Goal: Transaction & Acquisition: Purchase product/service

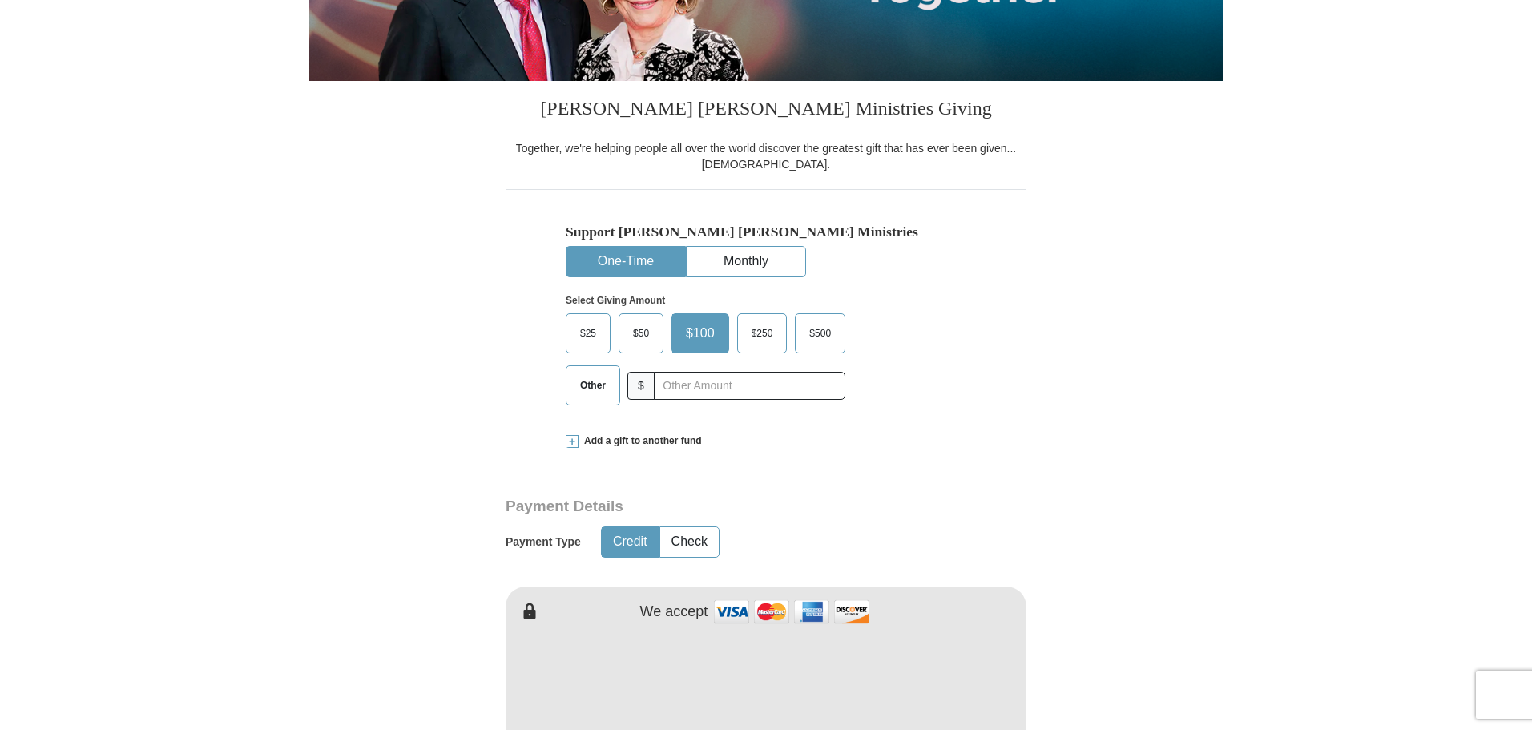
scroll to position [391, 0]
click at [636, 257] on button "One-Time" at bounding box center [626, 262] width 119 height 30
click at [655, 389] on div "Other $" at bounding box center [702, 385] width 272 height 40
type input "20.00"
click at [623, 549] on button "Credit" at bounding box center [630, 542] width 57 height 30
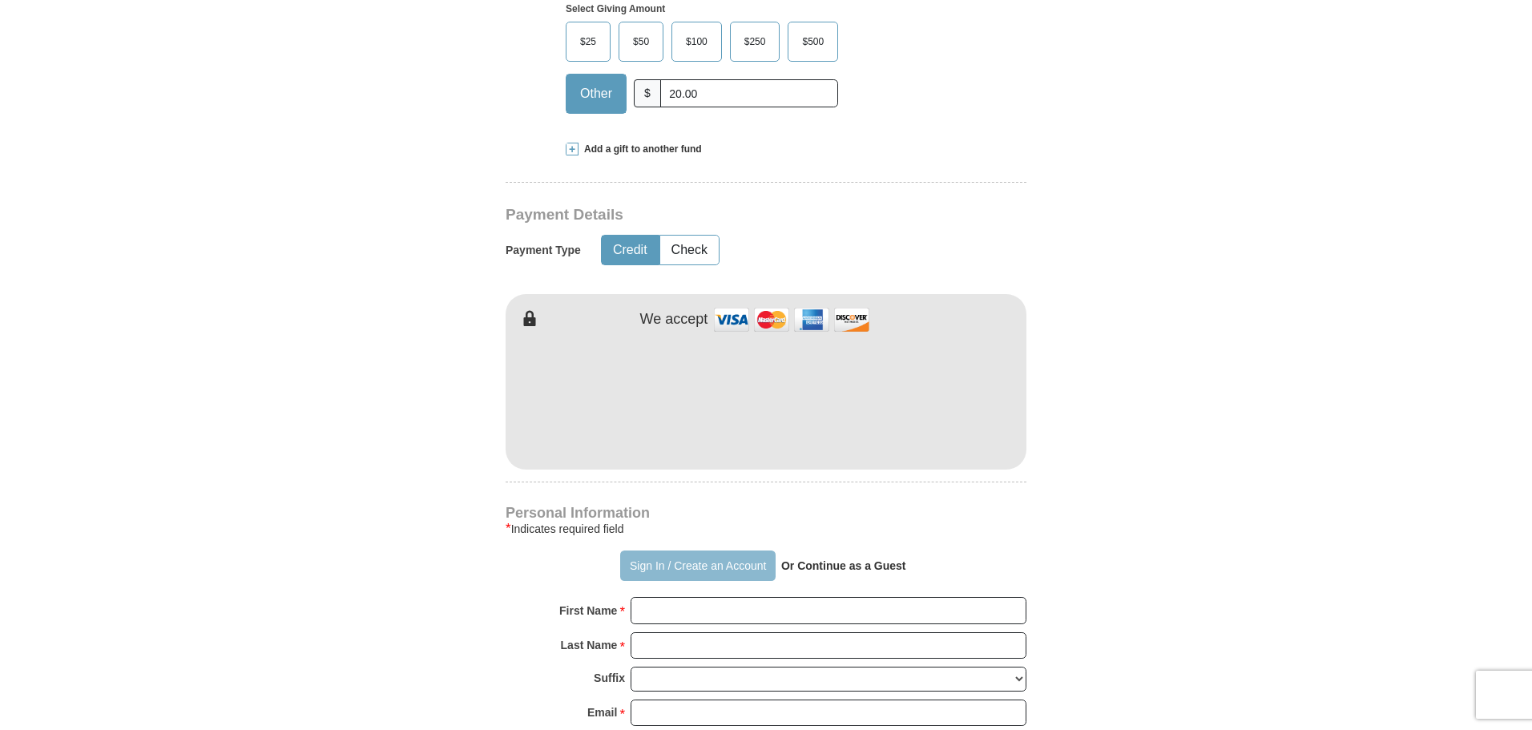
scroll to position [1032, 0]
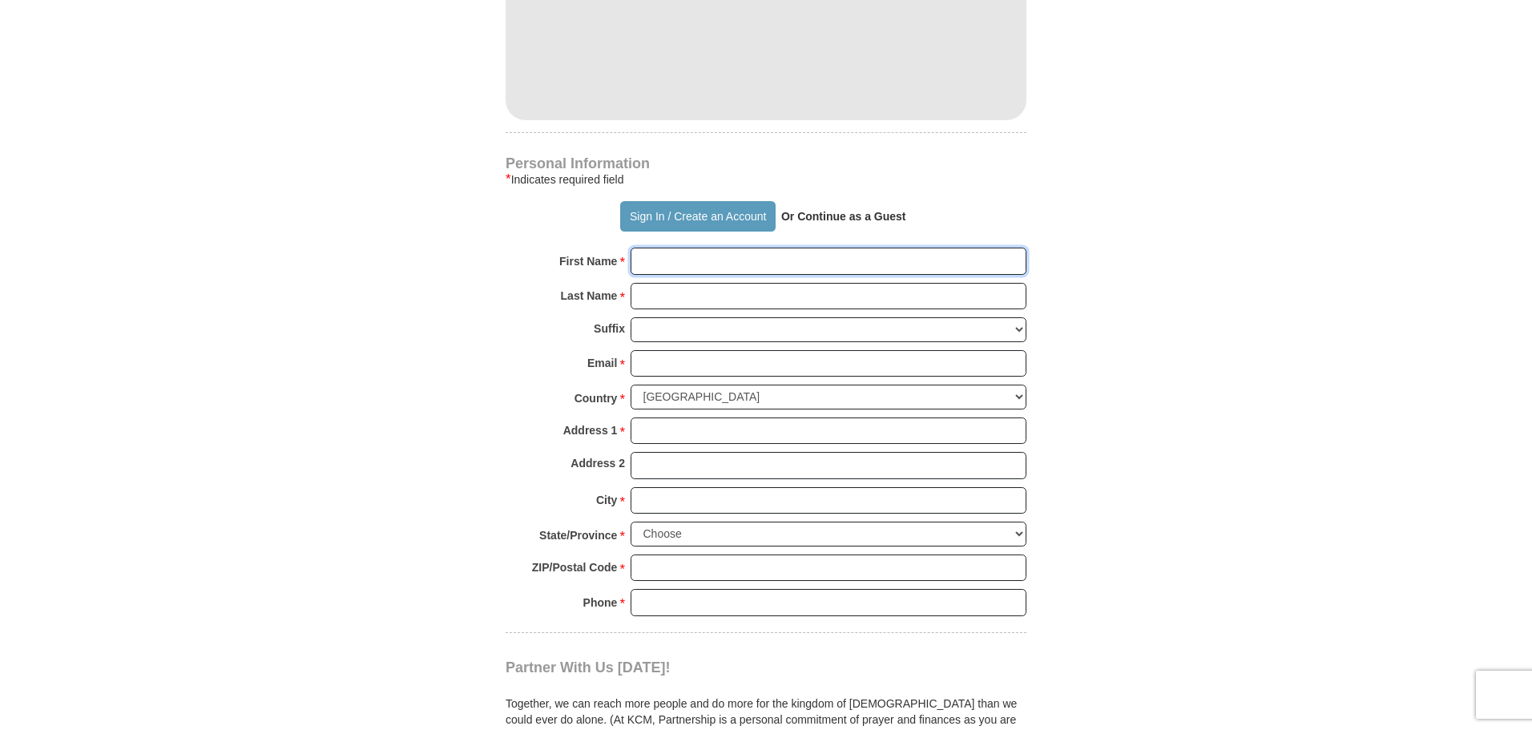
click at [703, 262] on input "First Name *" at bounding box center [829, 261] width 396 height 27
type input "f"
type input "[PERSON_NAME]"
click at [683, 302] on input "Last Name *" at bounding box center [829, 296] width 396 height 27
type input "[PERSON_NAME]"
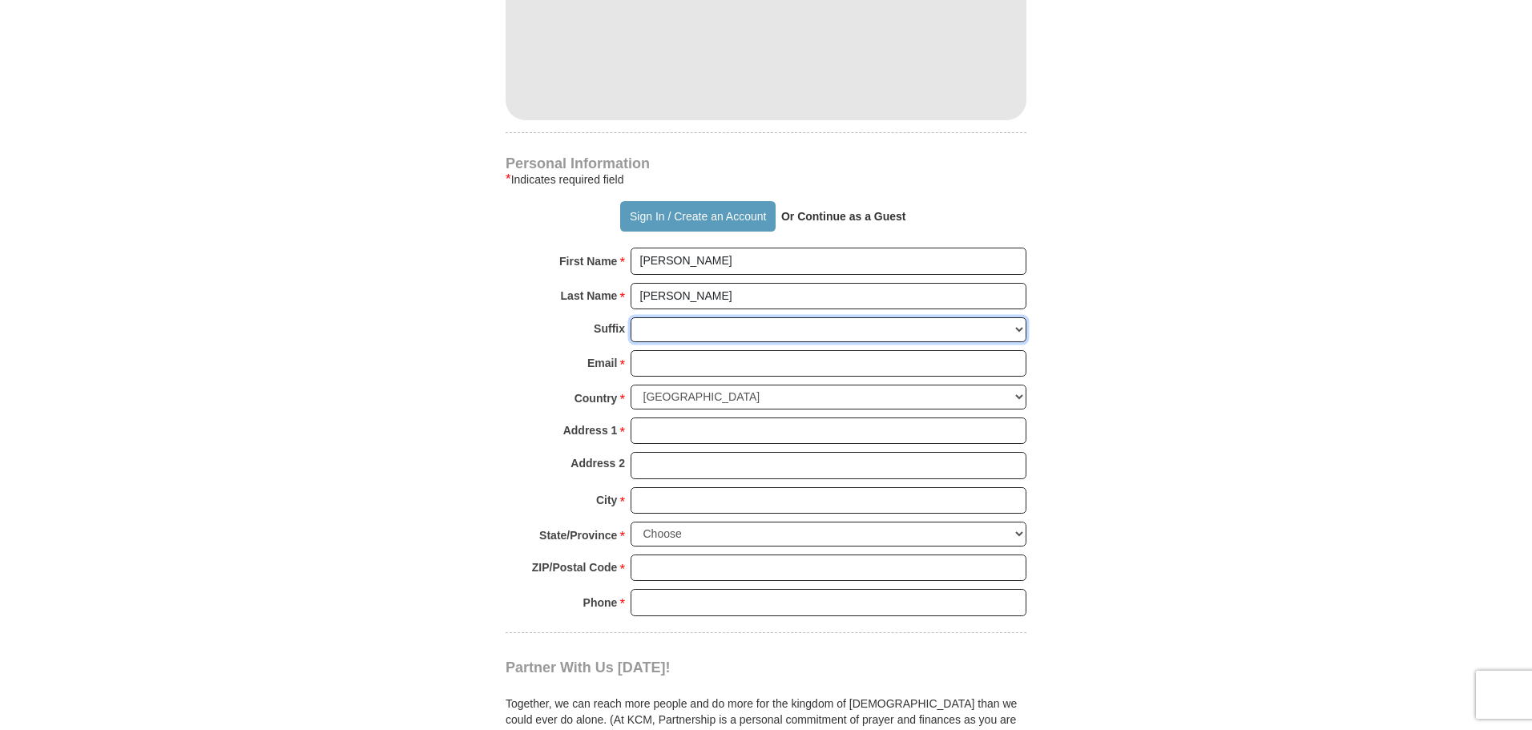
click at [677, 329] on select "[PERSON_NAME] I II III IV V VI" at bounding box center [829, 329] width 396 height 25
select select "Sr"
click at [631, 318] on select "[PERSON_NAME] I II III IV V VI" at bounding box center [829, 329] width 396 height 25
click at [1019, 397] on select "[GEOGRAPHIC_DATA] [GEOGRAPHIC_DATA] [GEOGRAPHIC_DATA] [GEOGRAPHIC_DATA] [GEOGRA…" at bounding box center [829, 397] width 396 height 25
click at [695, 433] on input "Address 1 *" at bounding box center [829, 430] width 396 height 27
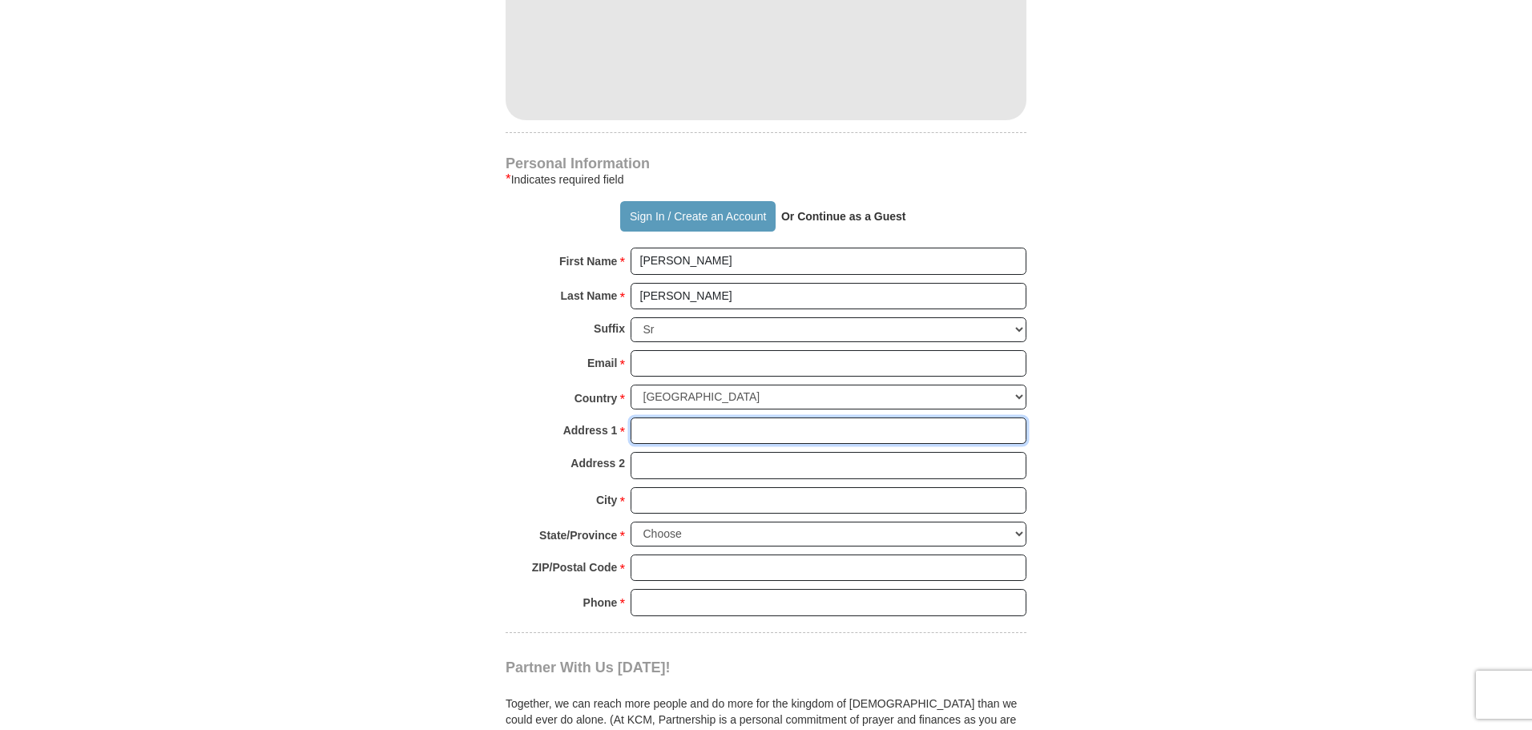
type input "8 [PERSON_NAME] ESTATE RAIWAQA"
type input "[EMAIL_ADDRESS][DOMAIN_NAME]"
type input "P O BOX 736, NABUA"
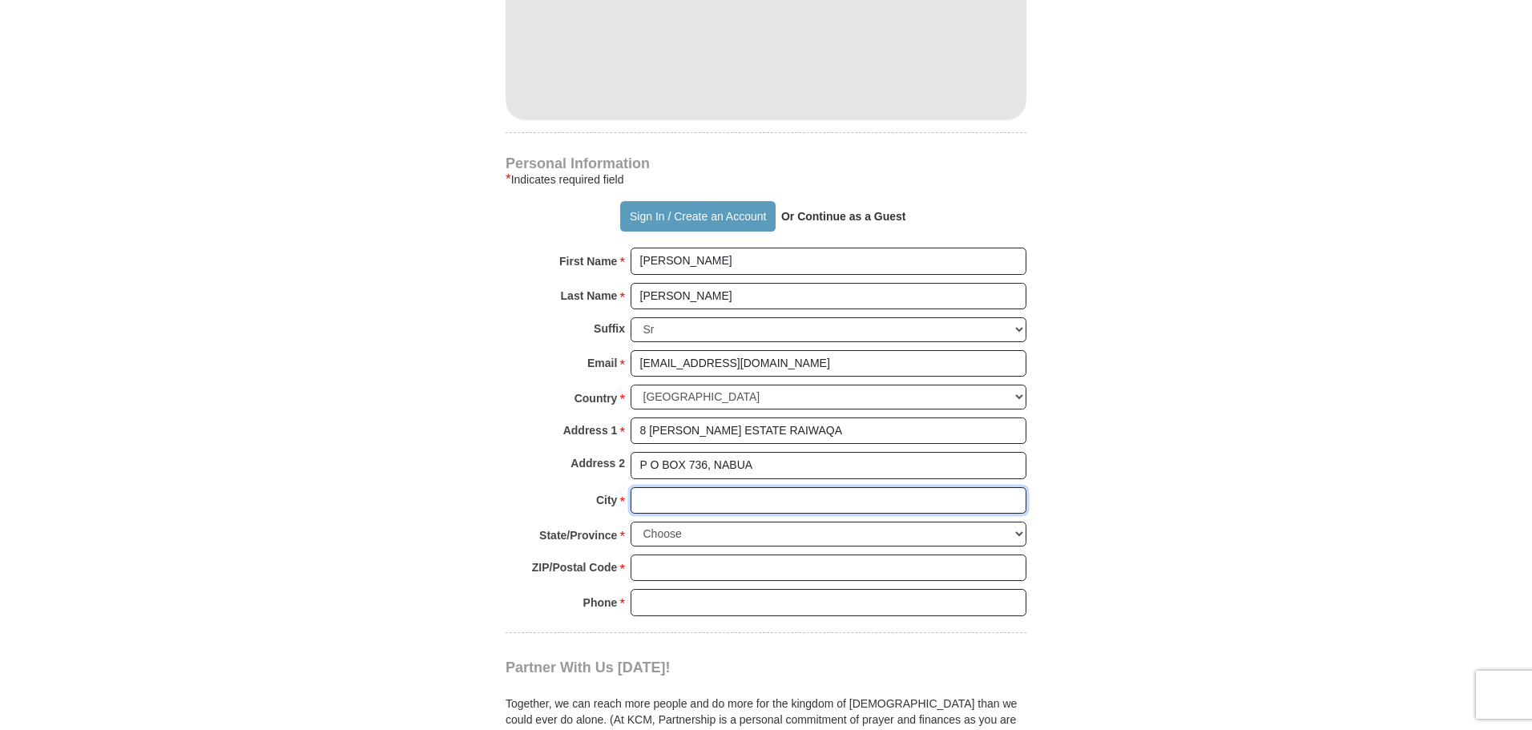
type input "[GEOGRAPHIC_DATA]"
type input "00000"
type input "8"
type input "[STREET_ADDRESS]"
click at [709, 502] on input "[GEOGRAPHIC_DATA]" at bounding box center [829, 500] width 396 height 27
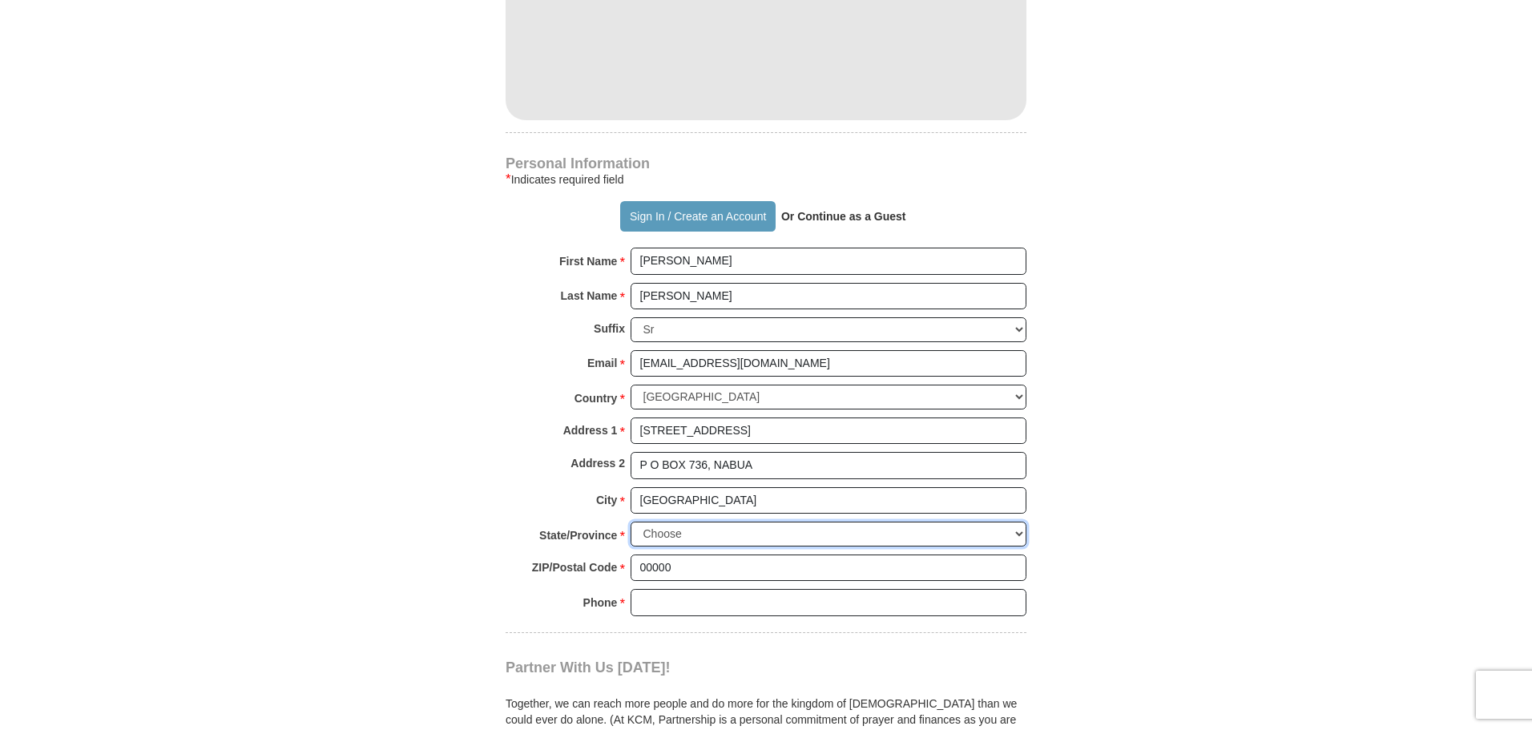
click at [680, 534] on select "Choose [US_STATE] [US_STATE] [US_STATE] [US_STATE] [US_STATE] Armed Forces Amer…" at bounding box center [829, 534] width 396 height 25
click at [688, 538] on select "Choose [US_STATE] [US_STATE] [US_STATE] [US_STATE] [US_STATE] Armed Forces Amer…" at bounding box center [829, 534] width 396 height 25
click at [696, 541] on select "Choose [US_STATE] [US_STATE] [US_STATE] [US_STATE] [US_STATE] Armed Forces Amer…" at bounding box center [829, 534] width 396 height 25
click at [696, 534] on select "Choose [US_STATE] [US_STATE] [US_STATE] [US_STATE] [US_STATE] Armed Forces Amer…" at bounding box center [829, 534] width 396 height 25
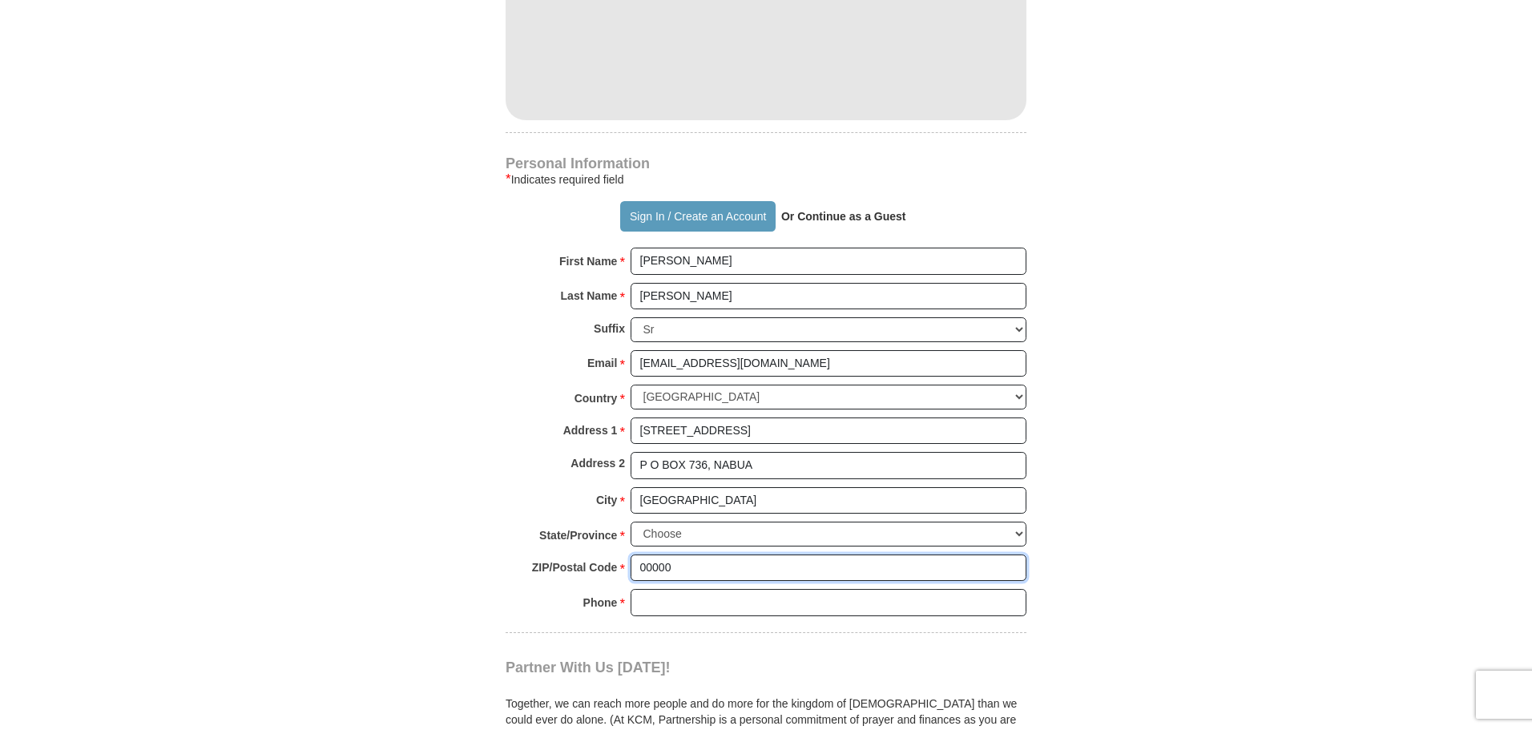
click at [689, 571] on input "00000" at bounding box center [829, 568] width 396 height 27
click at [672, 608] on input "Phone * *" at bounding box center [829, 602] width 396 height 27
type input "[PHONE_NUMBER]"
click at [696, 530] on select "Choose [US_STATE] [US_STATE] [US_STATE] [US_STATE] [US_STATE] Armed Forces Amer…" at bounding box center [829, 534] width 396 height 25
click at [631, 522] on select "Choose [US_STATE] [US_STATE] [US_STATE] [US_STATE] [US_STATE] Armed Forces Amer…" at bounding box center [829, 534] width 396 height 25
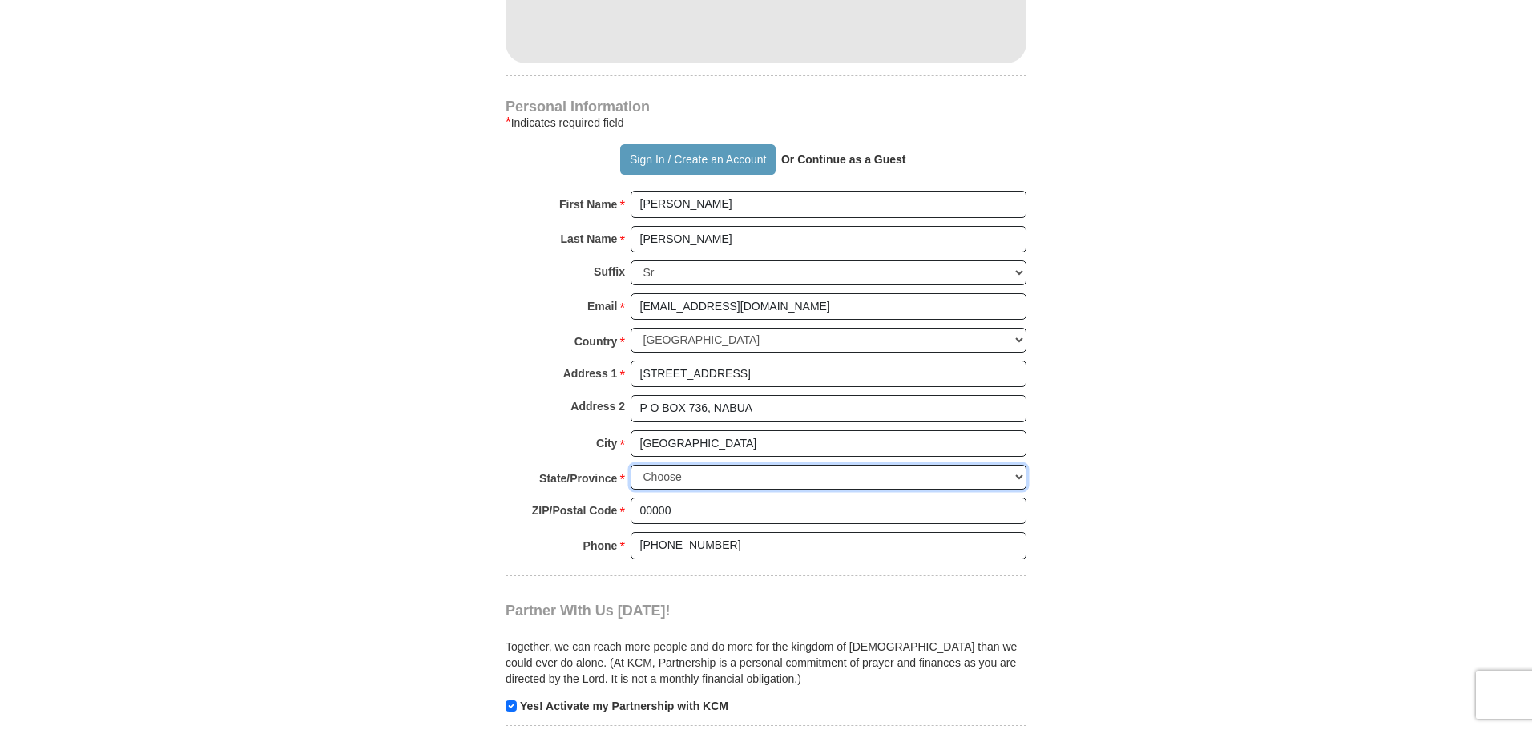
scroll to position [1513, 0]
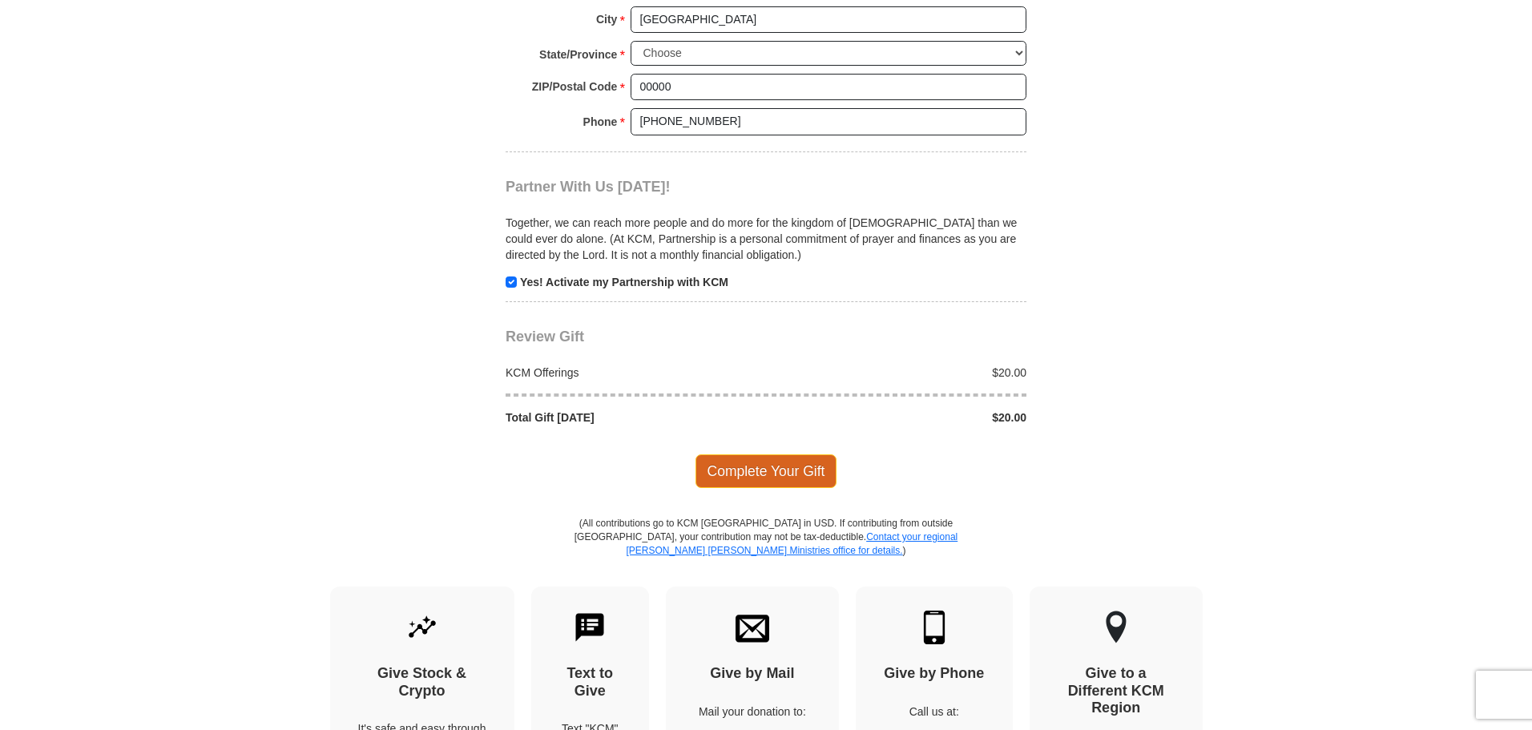
click at [797, 473] on span "Complete Your Gift" at bounding box center [767, 471] width 142 height 34
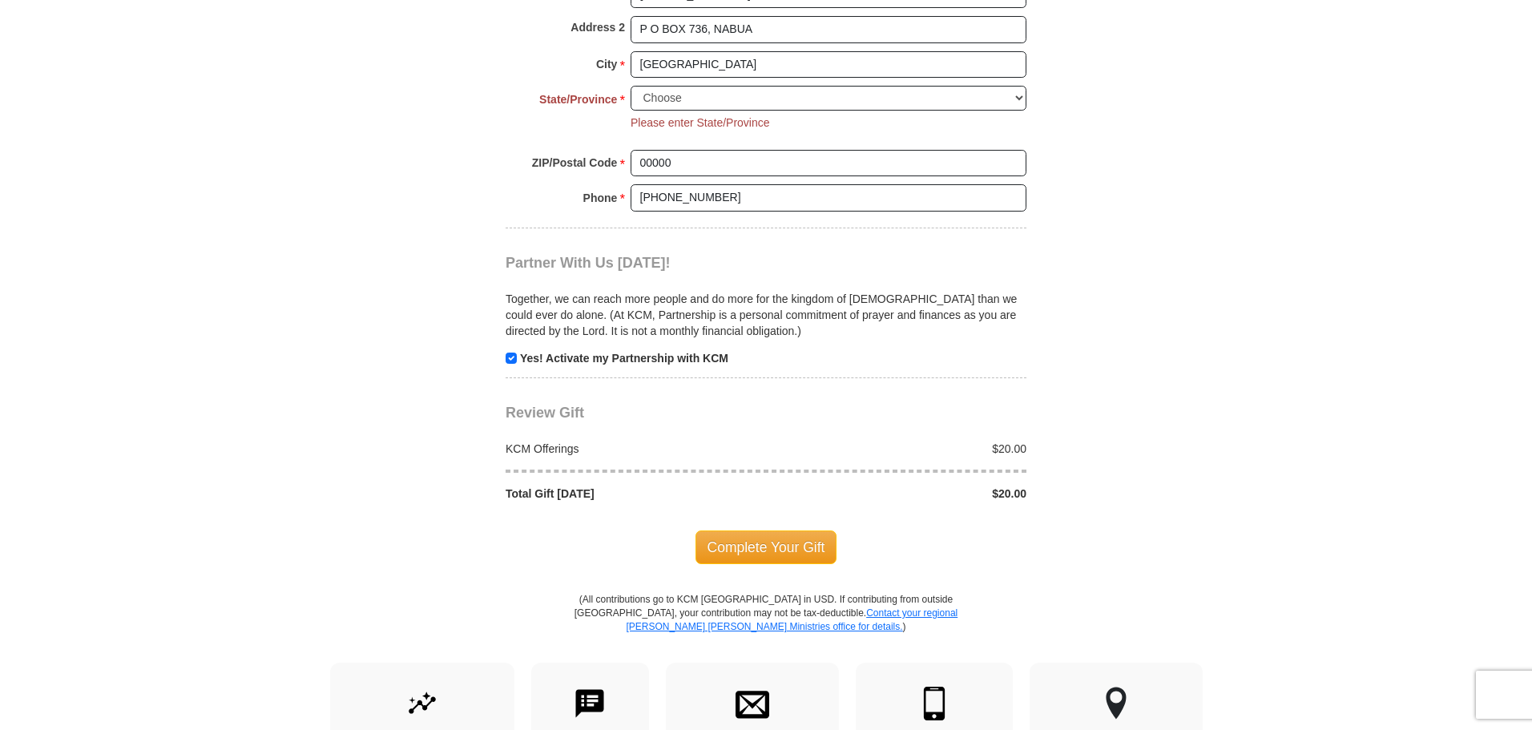
scroll to position [1379, 0]
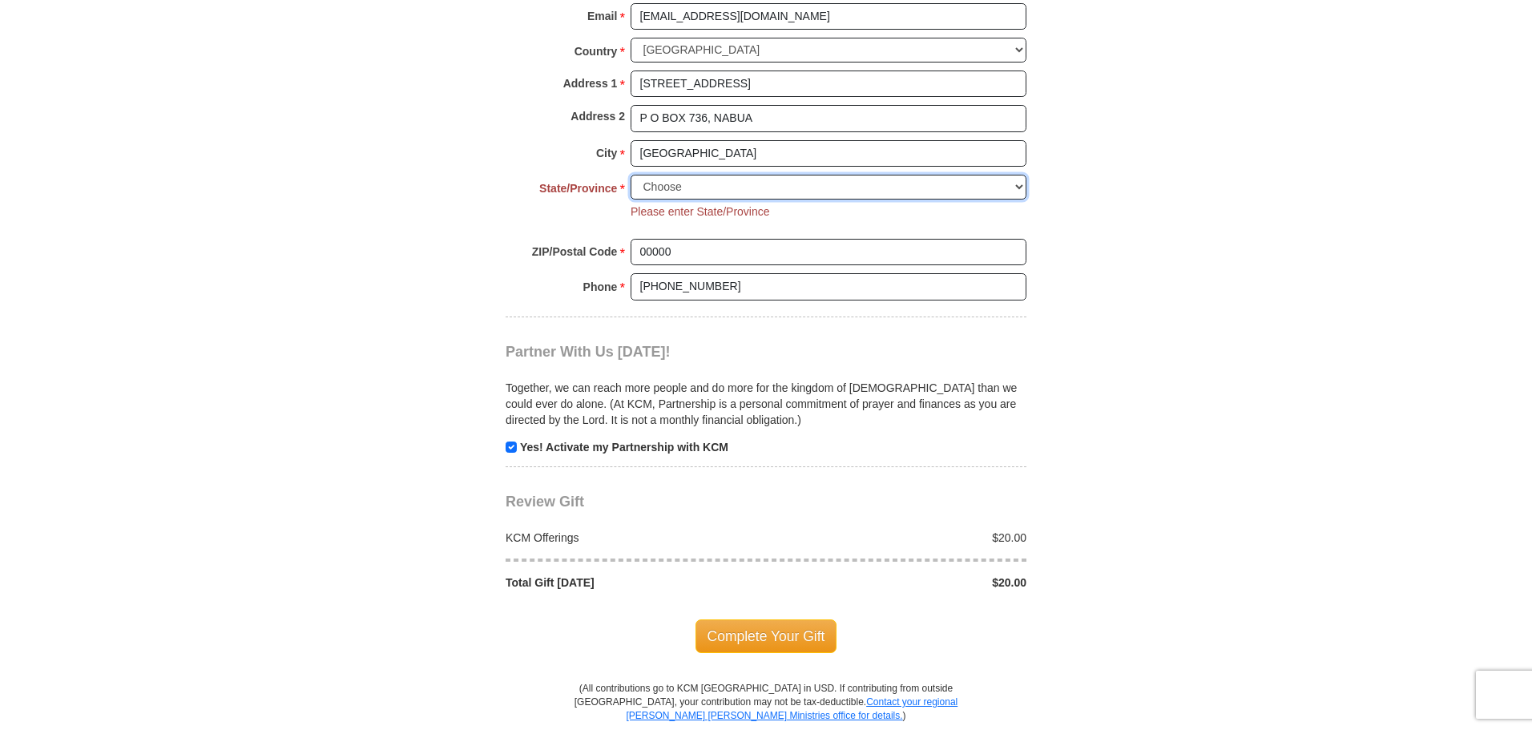
click at [679, 186] on select "Choose [US_STATE] [US_STATE] [US_STATE] [US_STATE] [US_STATE] Armed Forces Amer…" at bounding box center [829, 187] width 396 height 25
click at [1016, 186] on select "Choose [US_STATE] [US_STATE] [US_STATE] [US_STATE] [US_STATE] Armed Forces Amer…" at bounding box center [829, 187] width 396 height 25
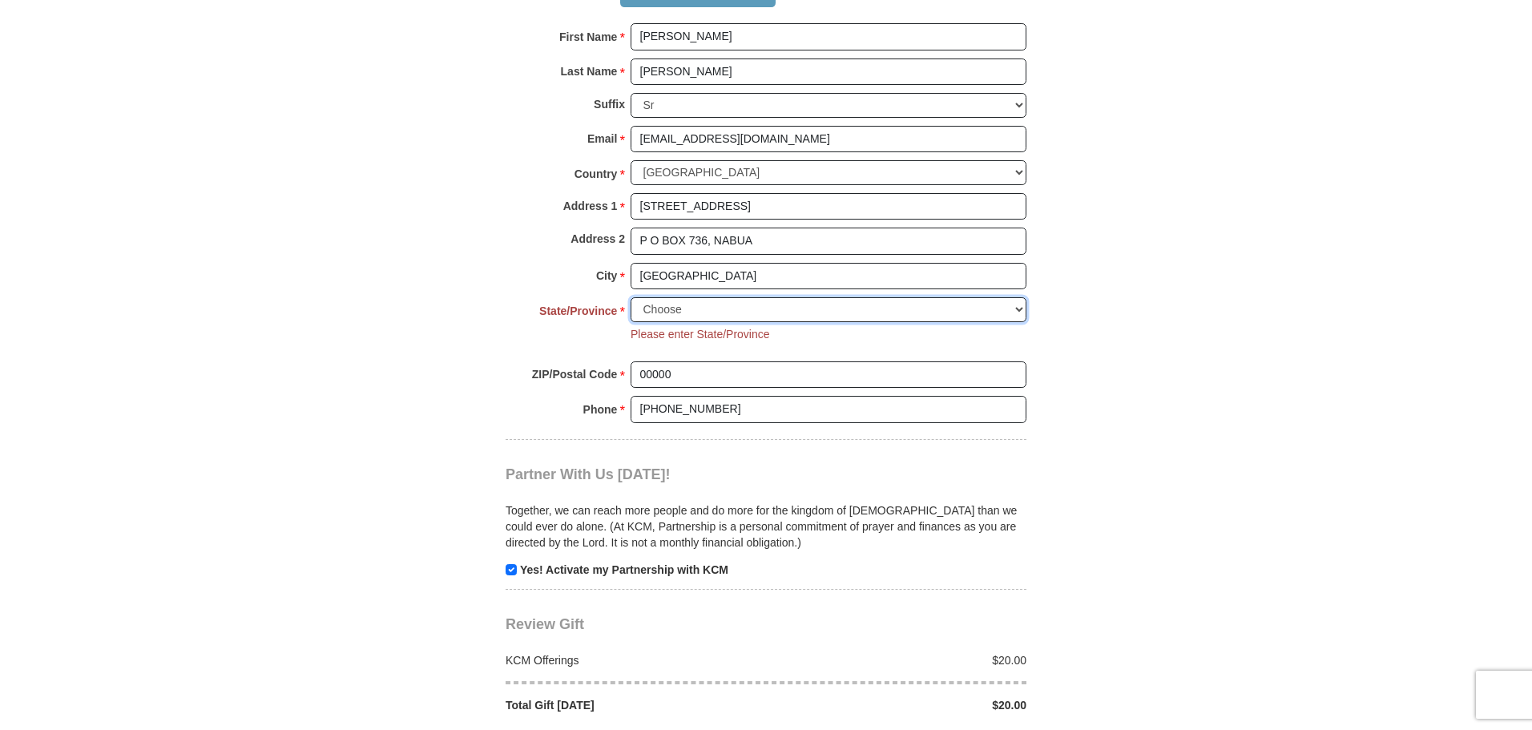
scroll to position [1219, 0]
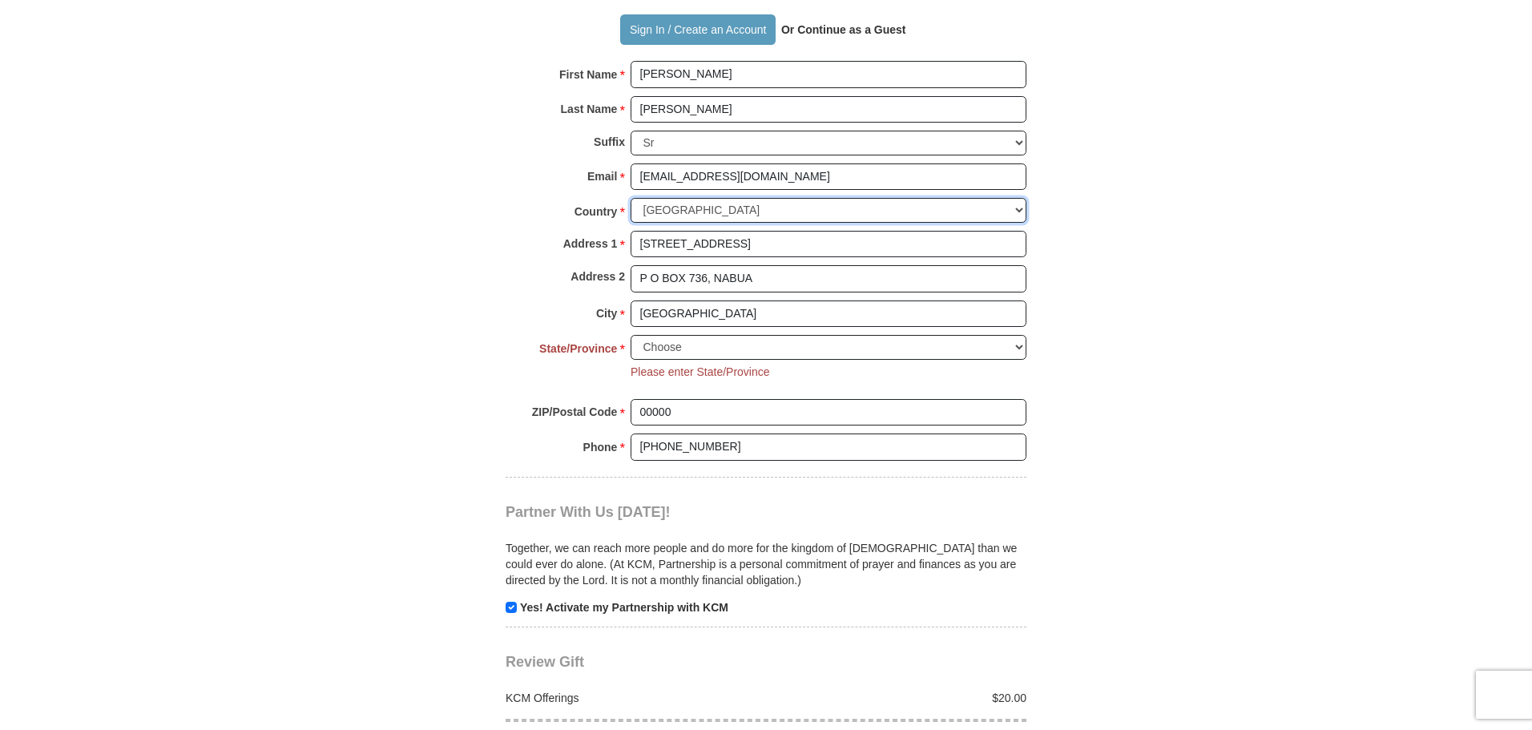
click at [772, 209] on select "[GEOGRAPHIC_DATA] [GEOGRAPHIC_DATA] [GEOGRAPHIC_DATA] [GEOGRAPHIC_DATA] [GEOGRA…" at bounding box center [829, 210] width 396 height 25
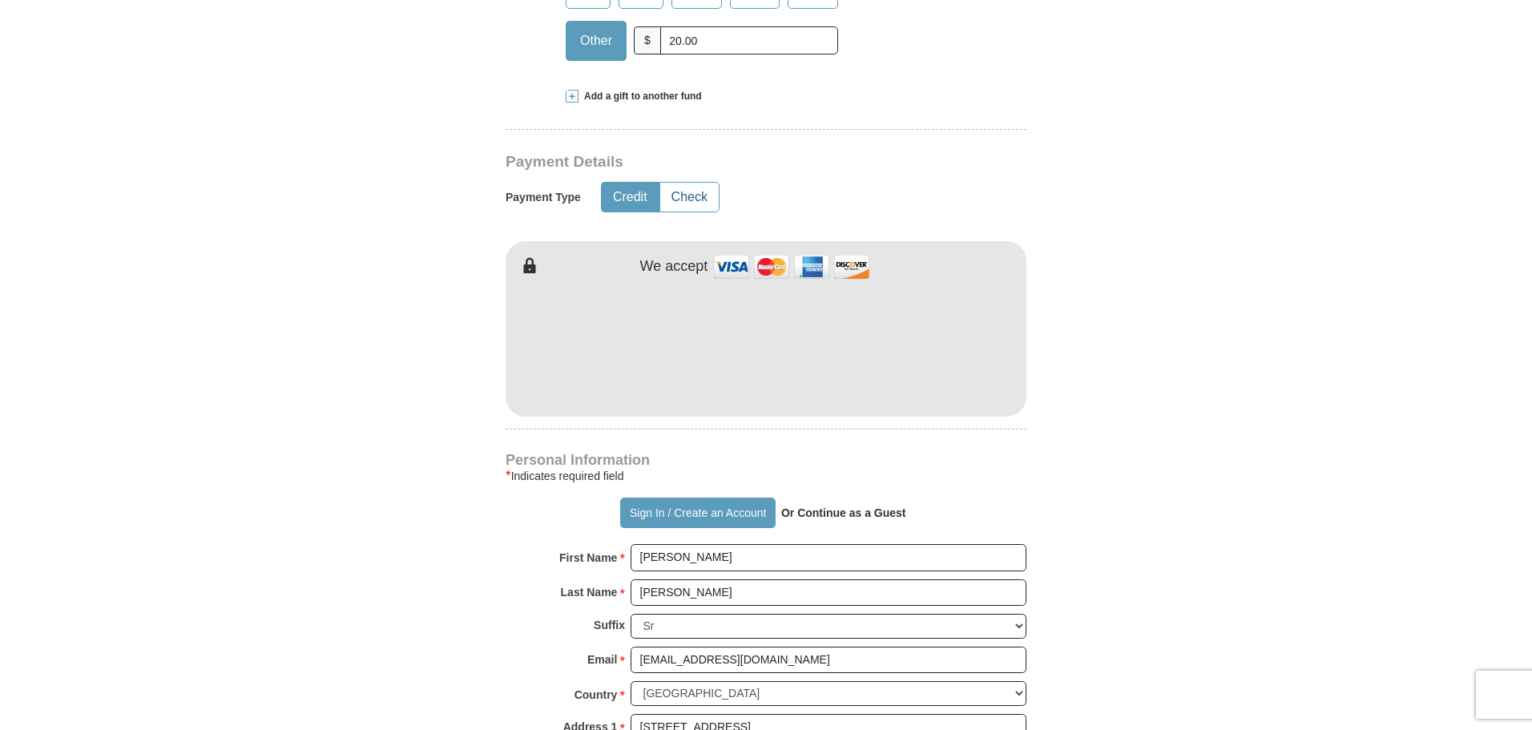
scroll to position [721, 0]
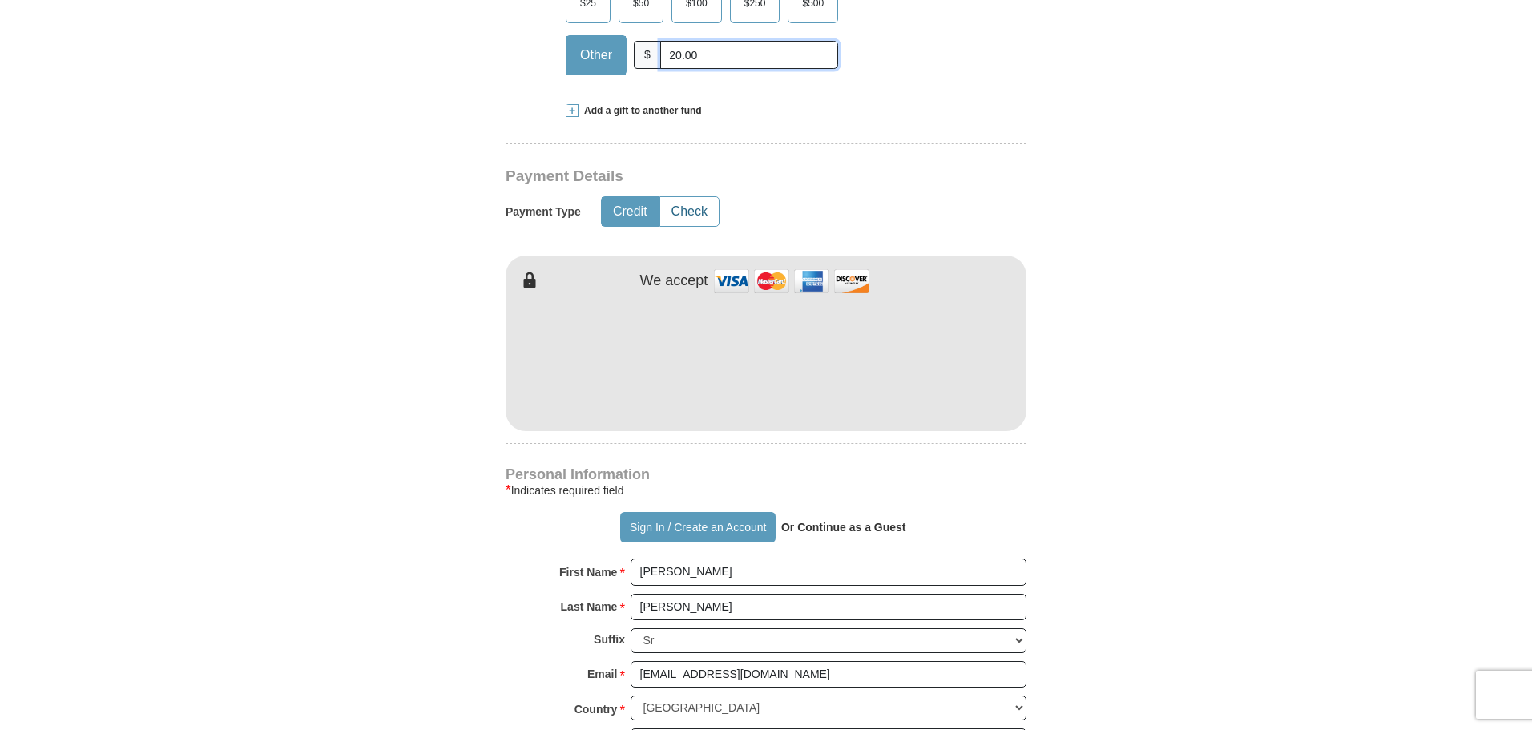
click at [717, 52] on input "20.00" at bounding box center [749, 55] width 178 height 28
type input "2"
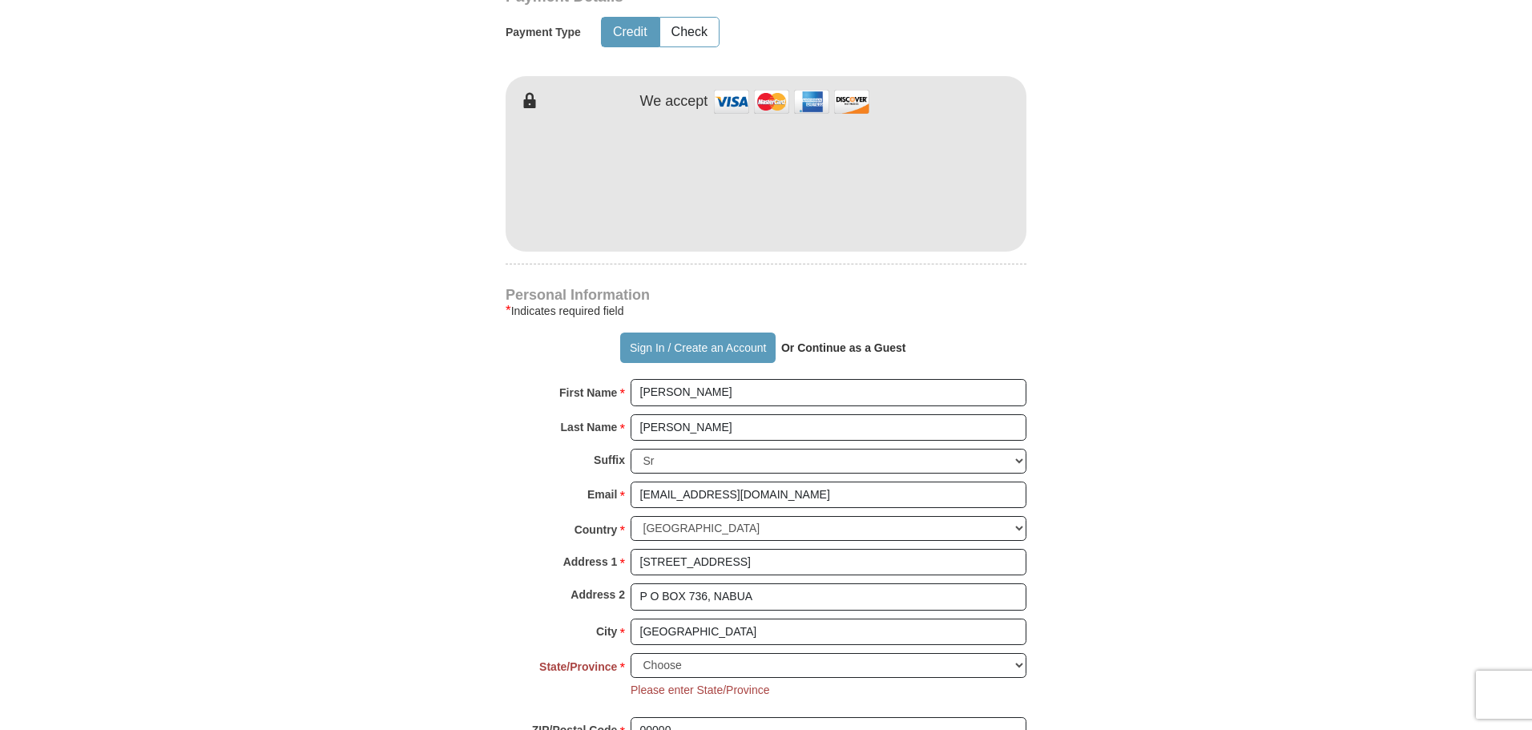
scroll to position [881, 0]
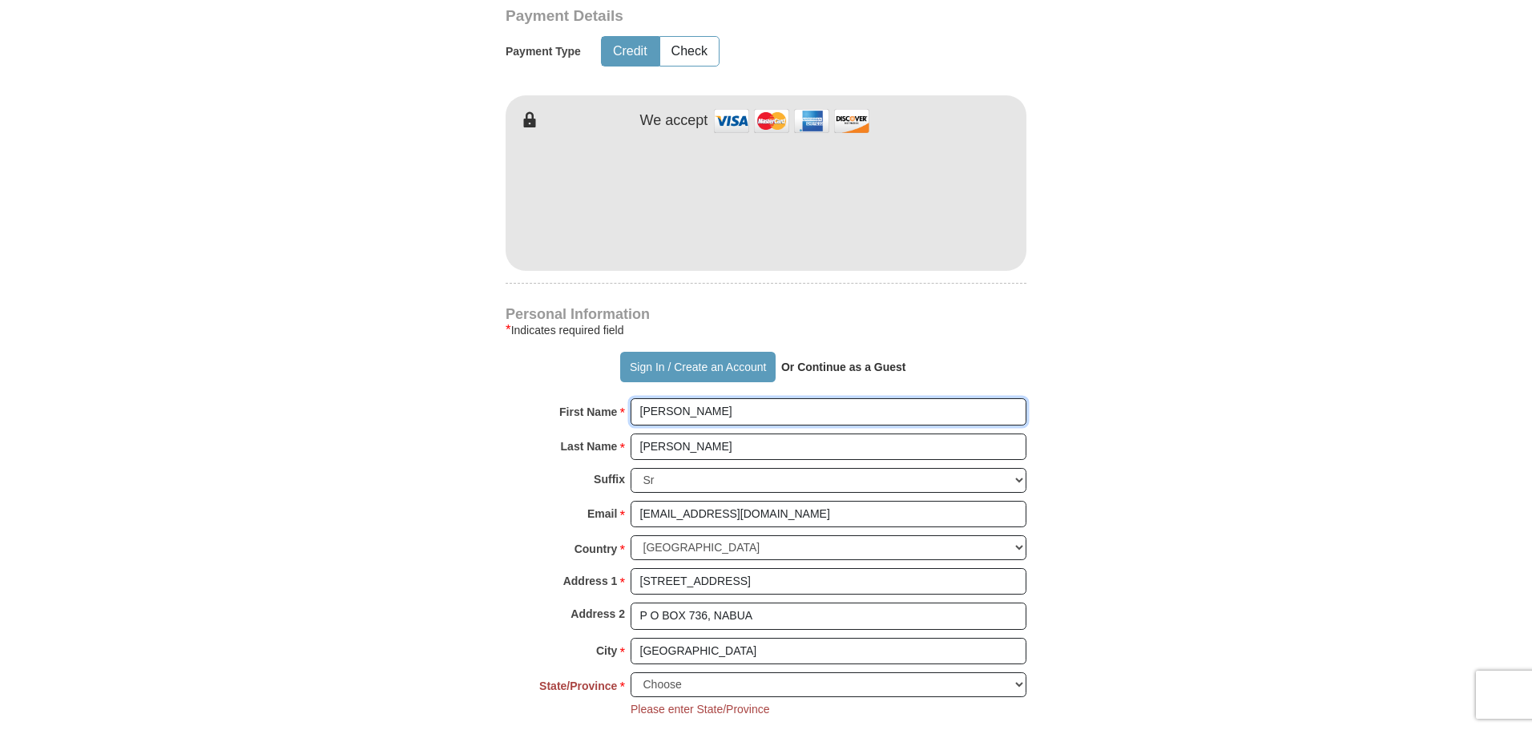
click at [704, 411] on input "[PERSON_NAME]" at bounding box center [829, 411] width 396 height 27
type input "F"
click at [713, 447] on input "[PERSON_NAME]" at bounding box center [829, 447] width 396 height 27
type input "G"
click at [692, 483] on select "[PERSON_NAME] I II III IV V VI" at bounding box center [829, 480] width 396 height 25
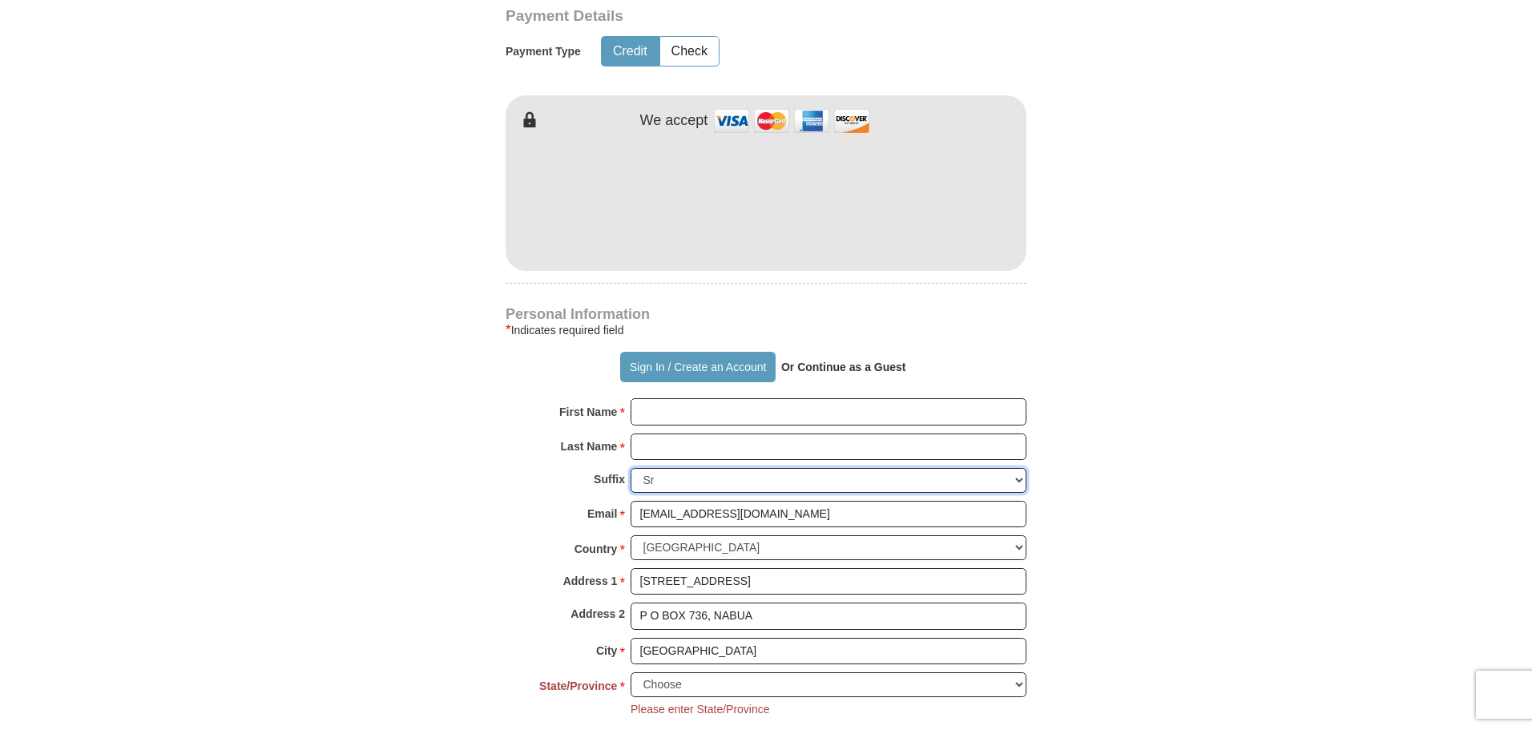
click at [673, 476] on select "[PERSON_NAME] I II III IV V VI" at bounding box center [829, 480] width 396 height 25
click at [830, 522] on input "[EMAIL_ADDRESS][DOMAIN_NAME]" at bounding box center [829, 514] width 396 height 27
type input "f"
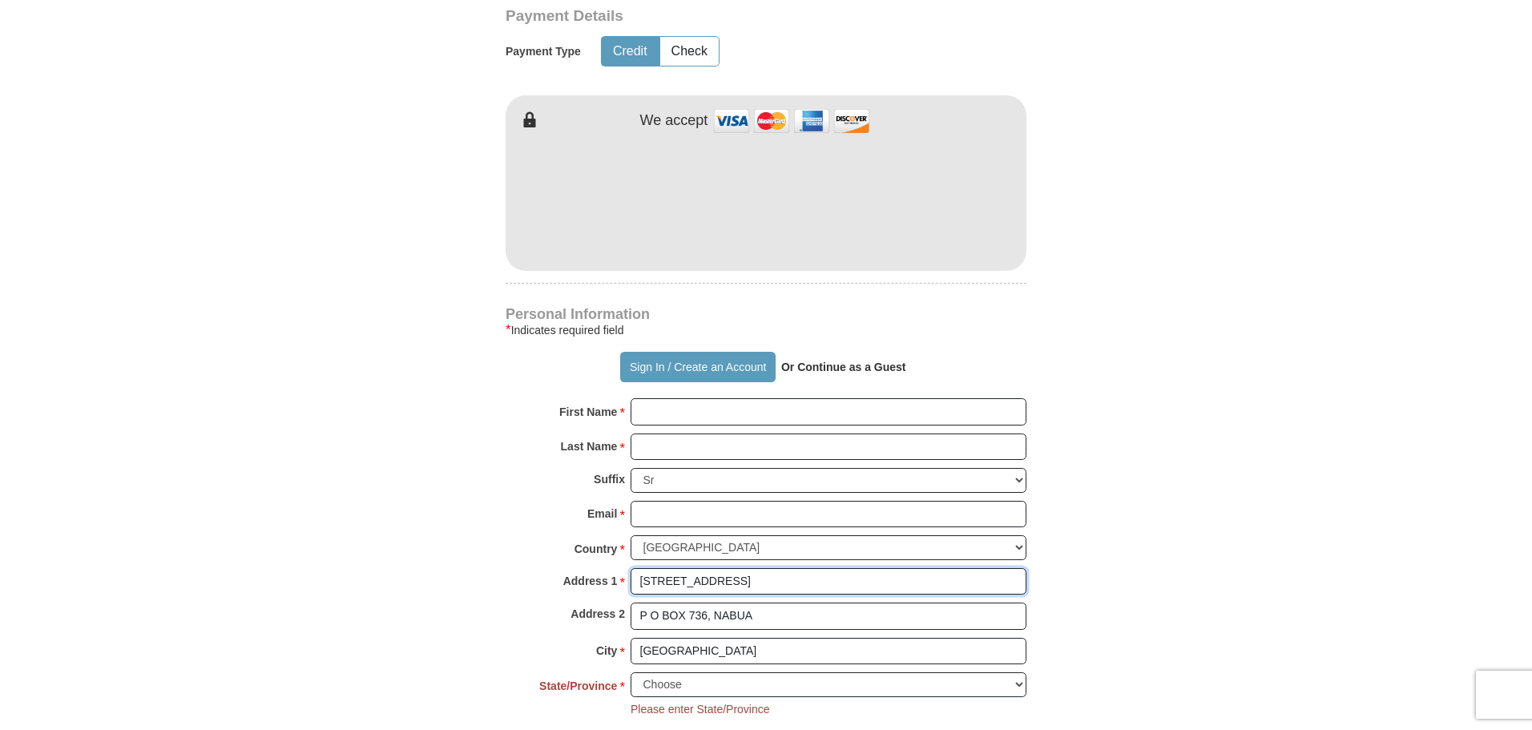
click at [802, 580] on input "[STREET_ADDRESS]" at bounding box center [829, 581] width 396 height 27
type input "L"
click at [780, 619] on input "P O BOX 736, NABUA" at bounding box center [829, 616] width 396 height 27
type input "P"
click at [708, 651] on input "[GEOGRAPHIC_DATA]" at bounding box center [829, 651] width 396 height 27
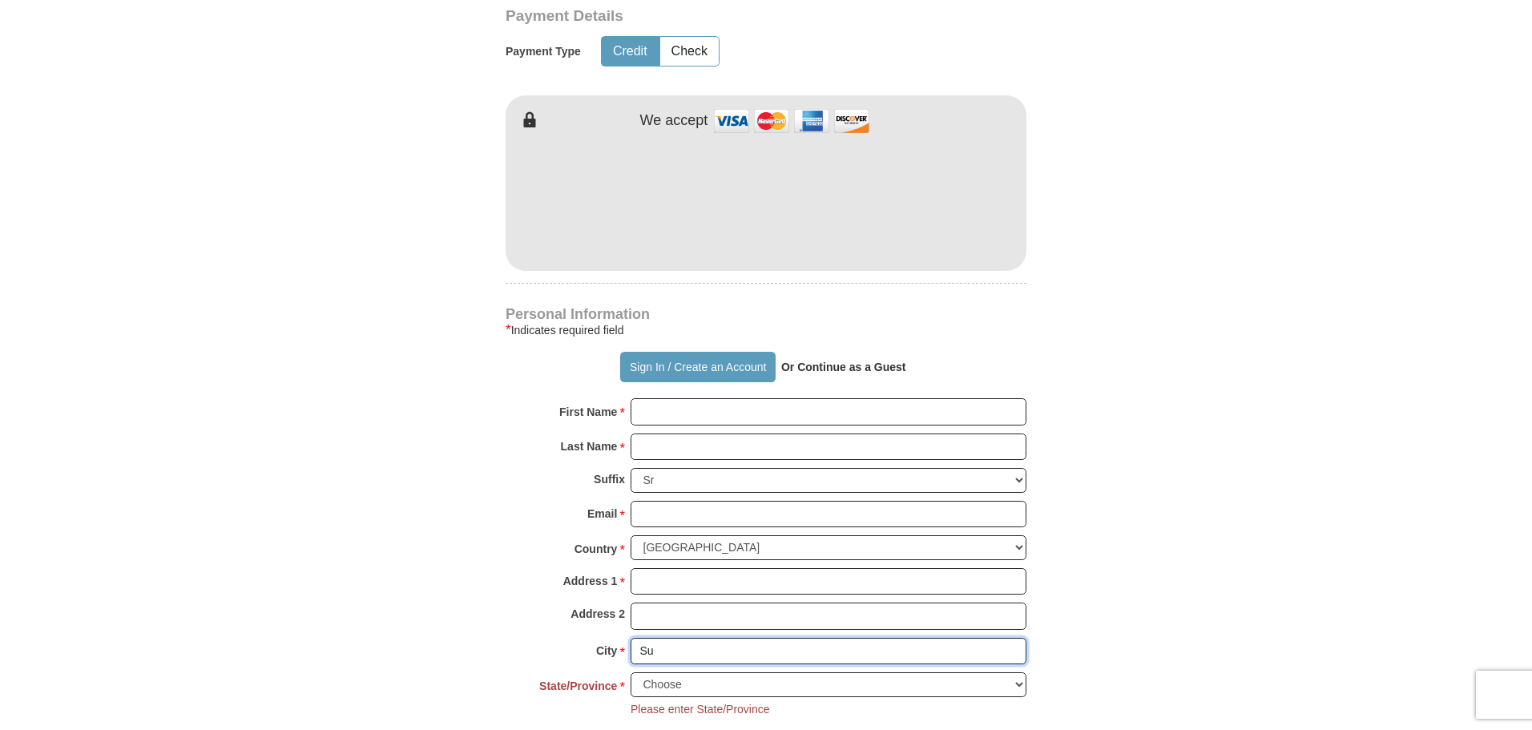
type input "S"
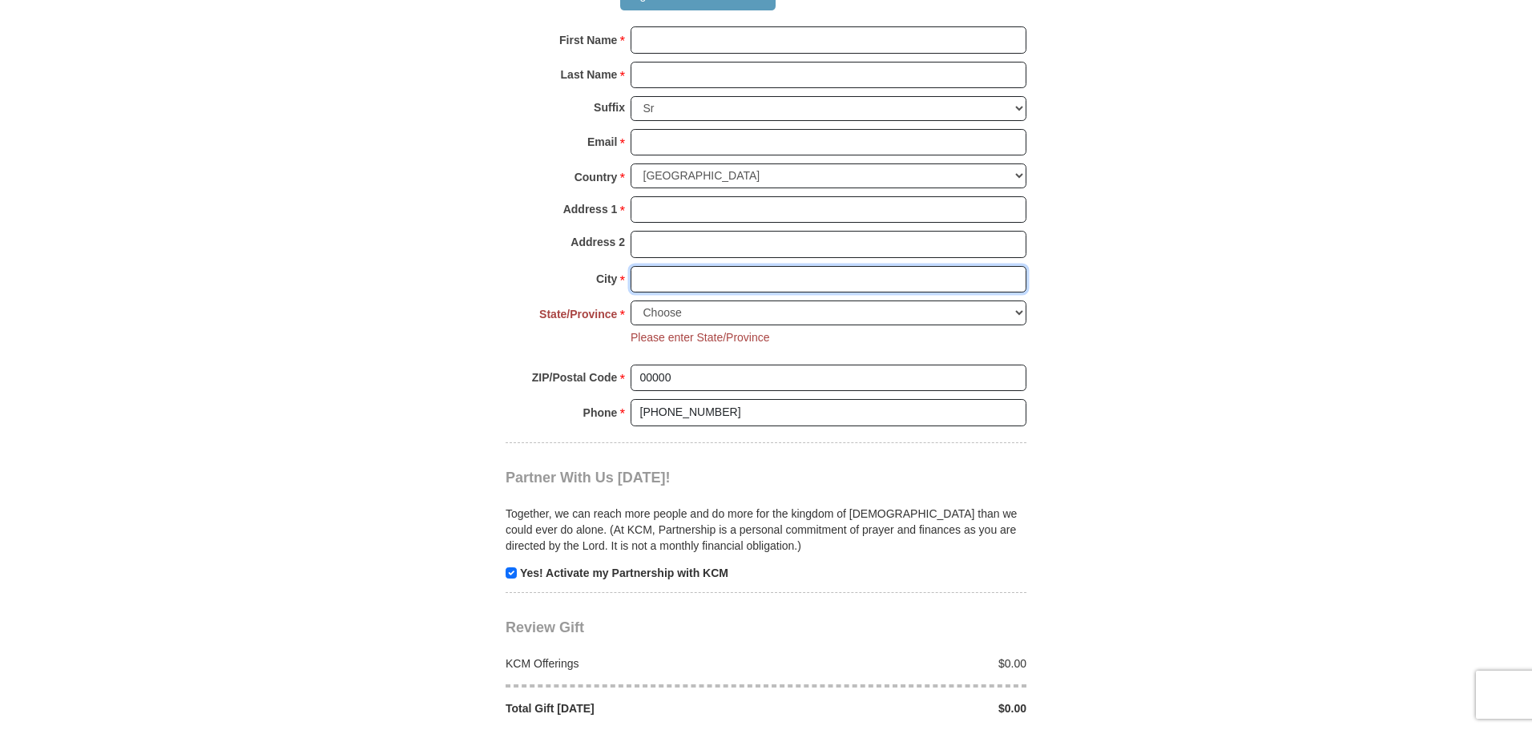
scroll to position [1362, 0]
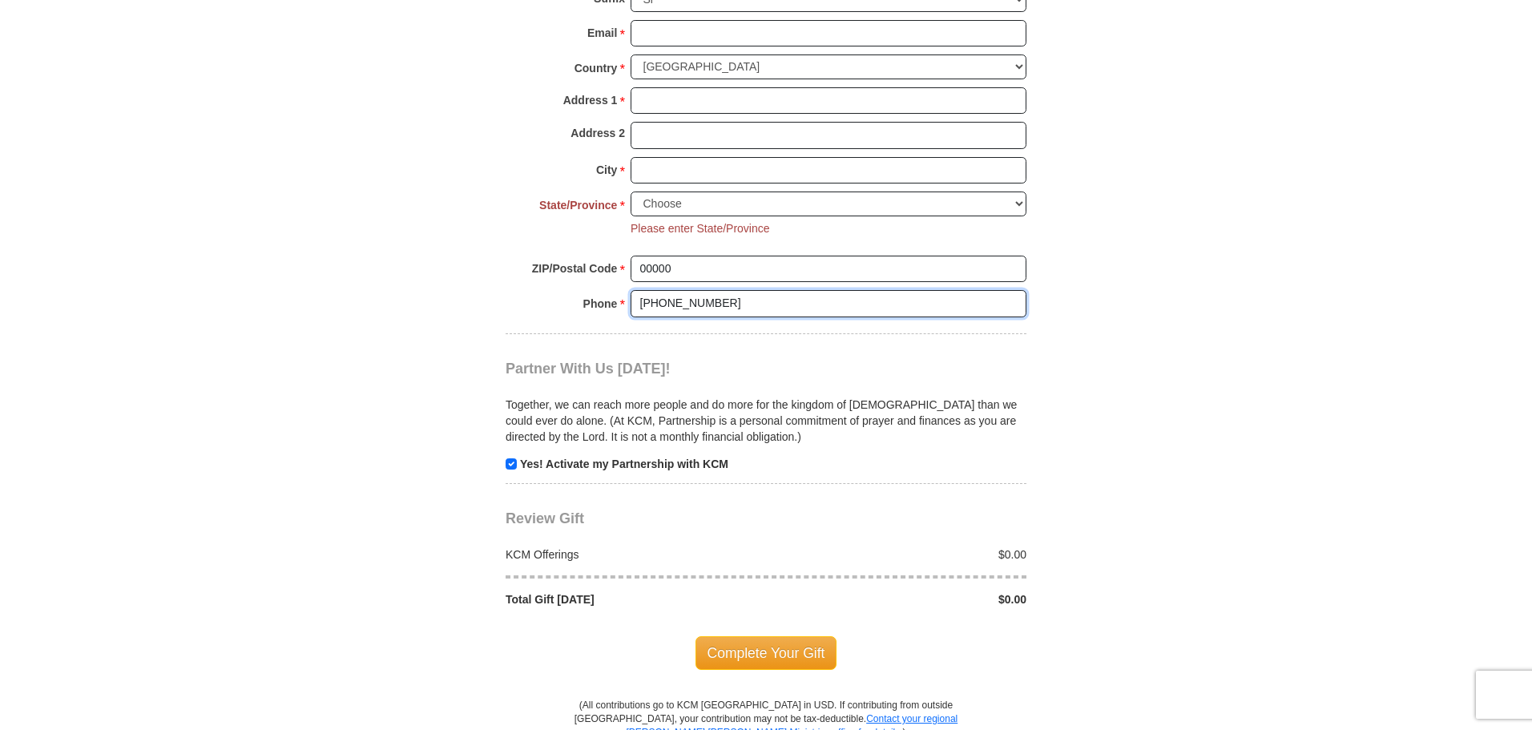
click at [732, 313] on input "[PHONE_NUMBER]" at bounding box center [829, 303] width 396 height 27
type input "+"
type input "0"
click at [688, 269] on input "0" at bounding box center [829, 269] width 396 height 27
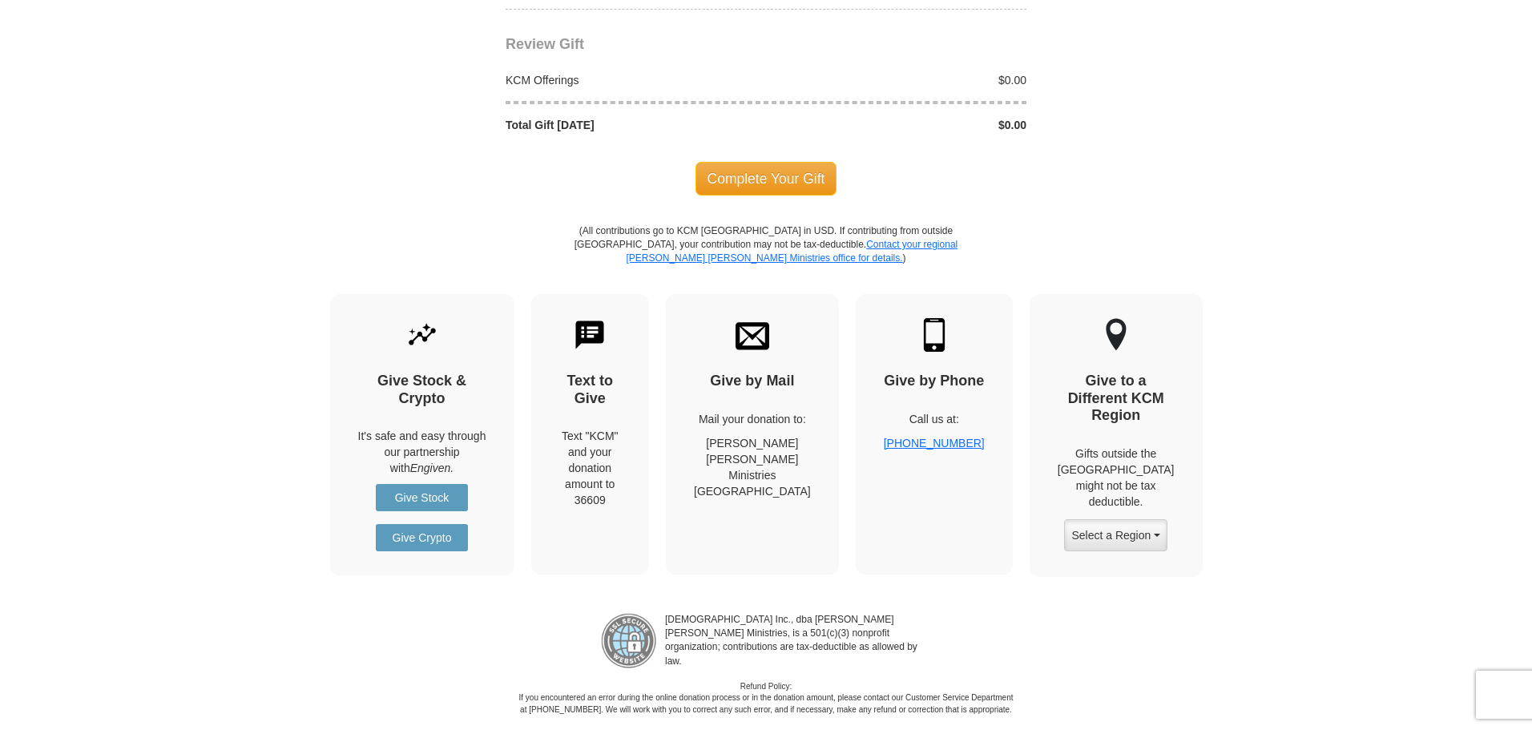
scroll to position [1843, 0]
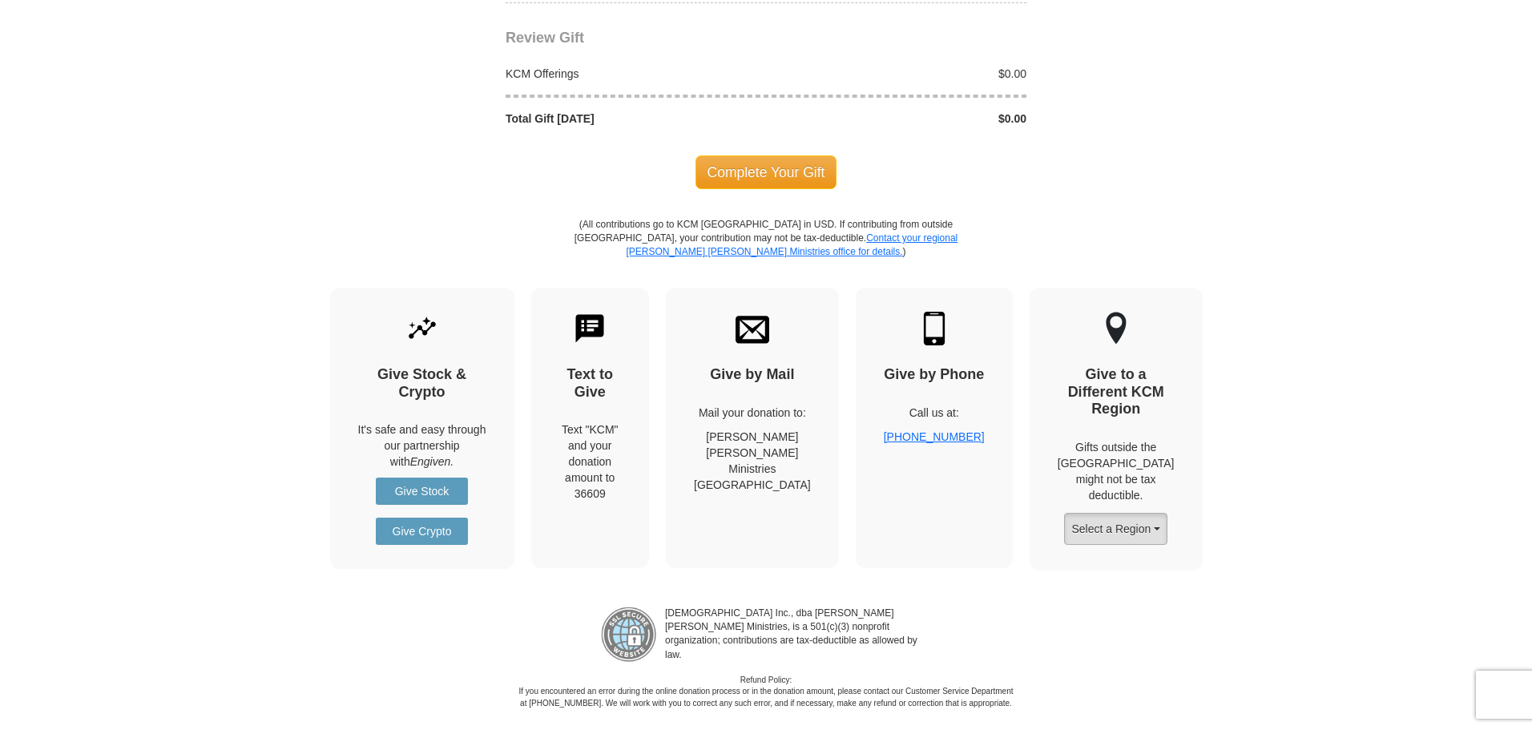
click at [1159, 516] on button "Select a Region" at bounding box center [1115, 529] width 103 height 32
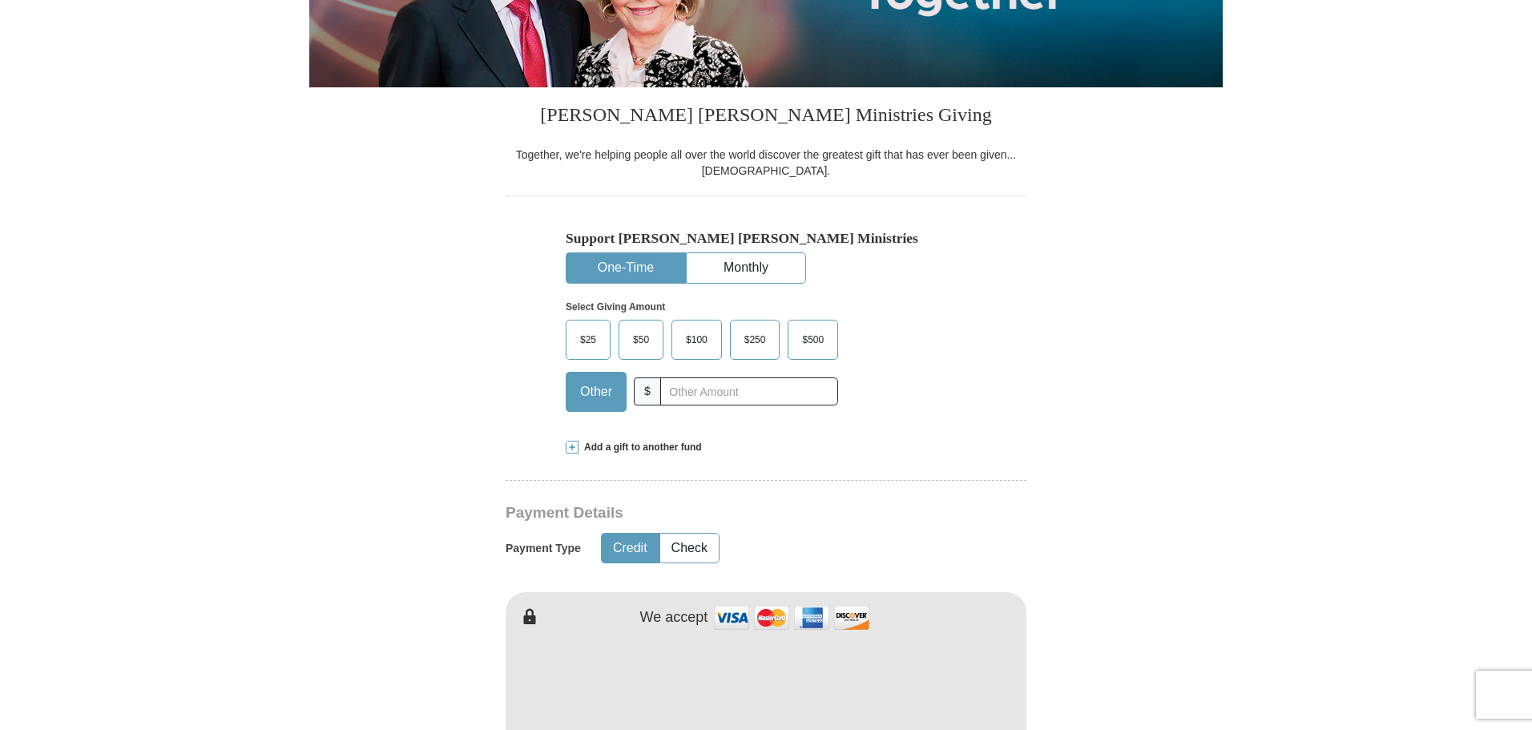
scroll to position [0, 0]
